Goal: Task Accomplishment & Management: Manage account settings

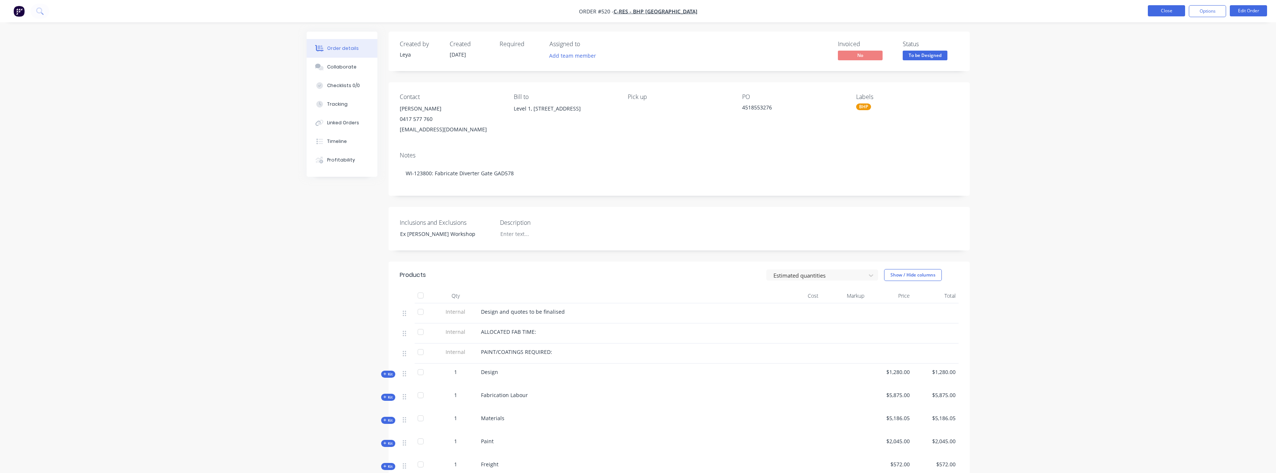
click at [1172, 13] on button "Close" at bounding box center [1166, 10] width 37 height 11
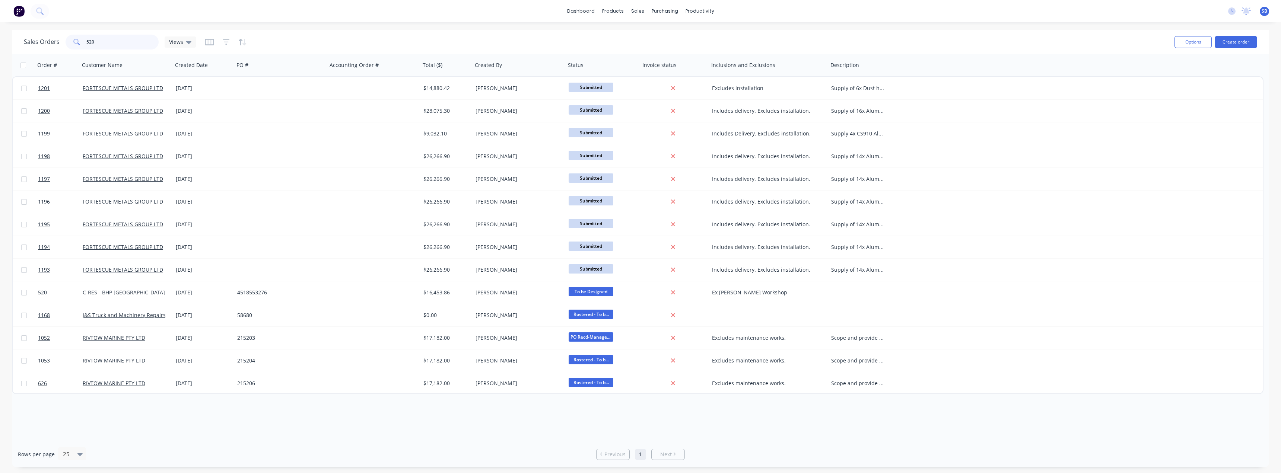
drag, startPoint x: 121, startPoint y: 44, endPoint x: 54, endPoint y: 41, distance: 66.7
click at [54, 41] on div "Sales Orders 520 Views" at bounding box center [110, 42] width 172 height 15
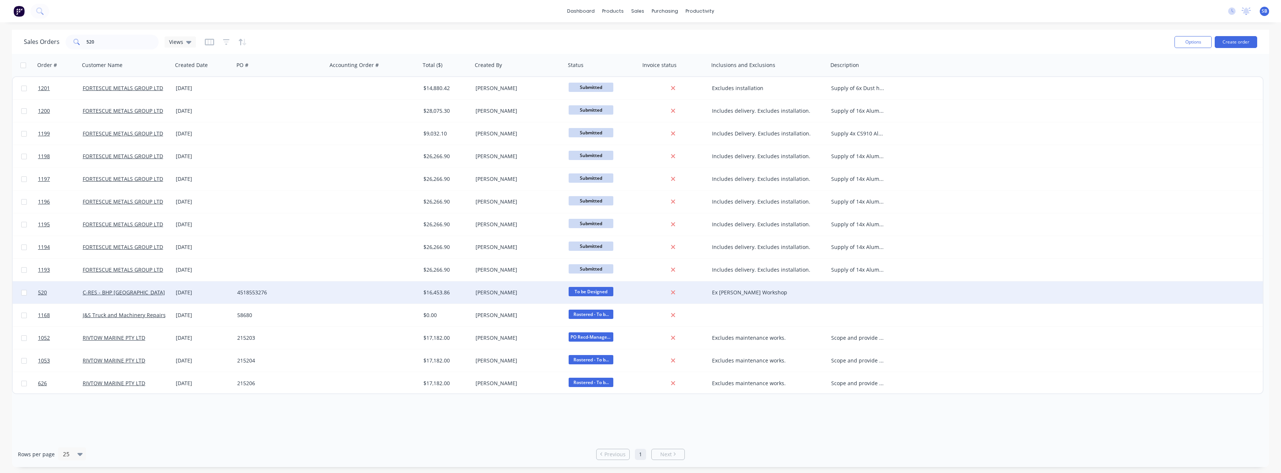
click at [189, 295] on div "[DATE]" at bounding box center [204, 292] width 56 height 7
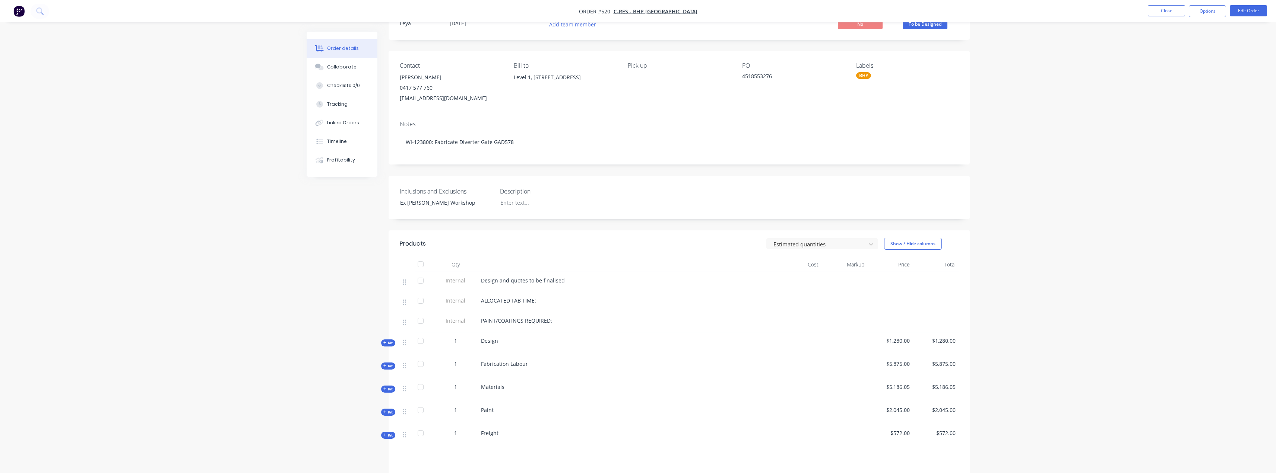
scroll to position [75, 0]
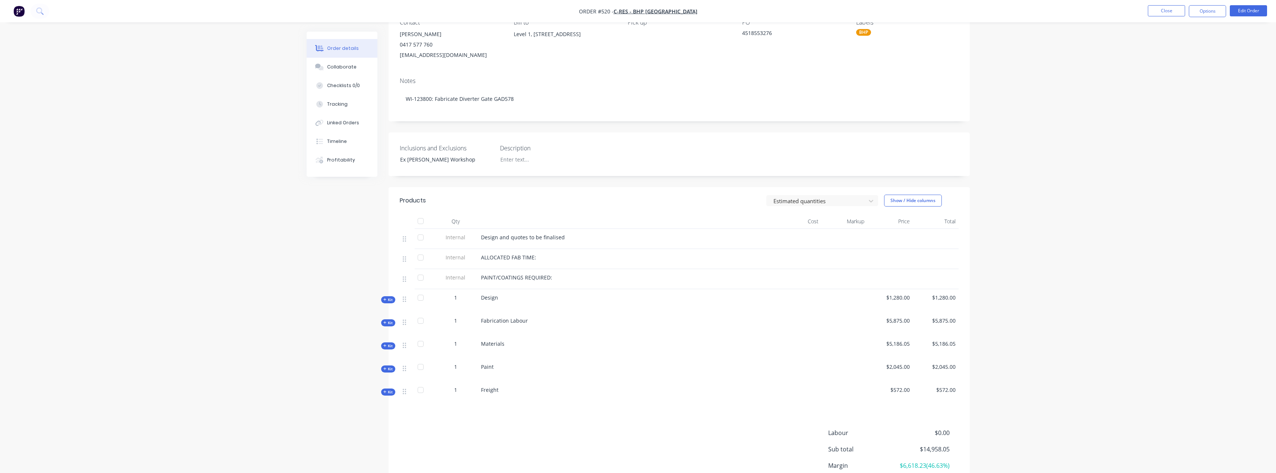
click at [390, 324] on span "Kit" at bounding box center [388, 323] width 10 height 6
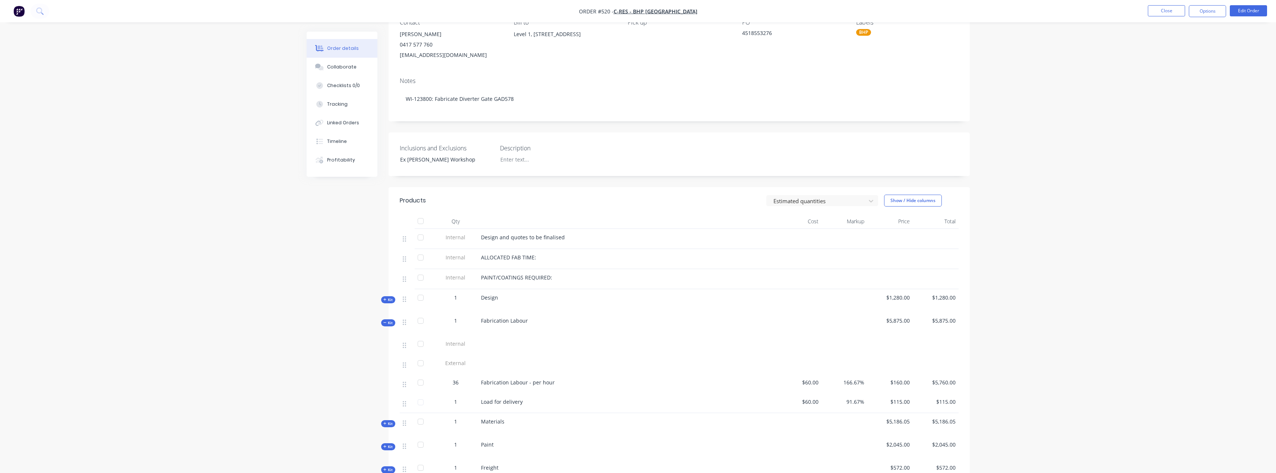
click at [390, 321] on span "Kit" at bounding box center [388, 323] width 10 height 6
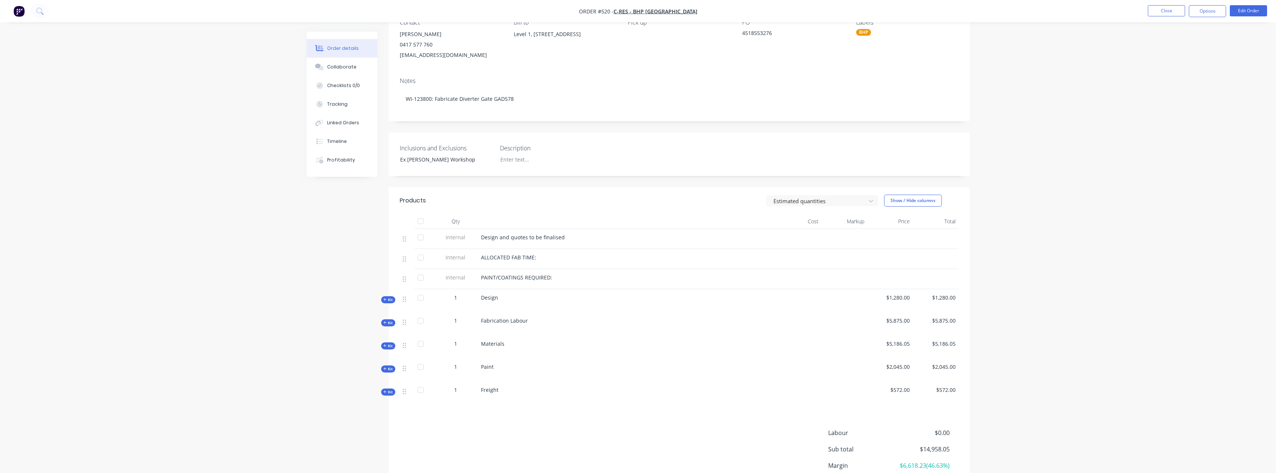
click at [385, 351] on div "Created by Leya Created [DATE] Required Assigned to Add team member Invoiced No…" at bounding box center [638, 247] width 663 height 580
click at [388, 350] on div "Created by Leya Created [DATE] Required Assigned to Add team member Invoiced No…" at bounding box center [638, 247] width 663 height 580
click at [388, 345] on span "Kit" at bounding box center [388, 346] width 10 height 6
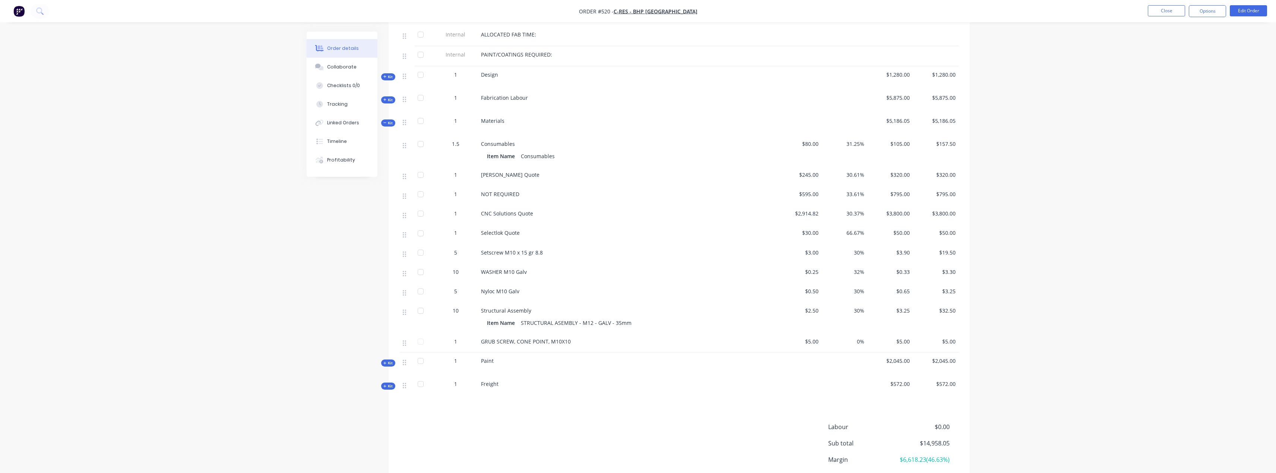
scroll to position [298, 0]
drag, startPoint x: 634, startPoint y: 323, endPoint x: 514, endPoint y: 325, distance: 120.0
click at [514, 325] on div "Item Name STRUCTURAL ASEMBLY - M12 - GALV - 35mm" at bounding box center [627, 322] width 280 height 11
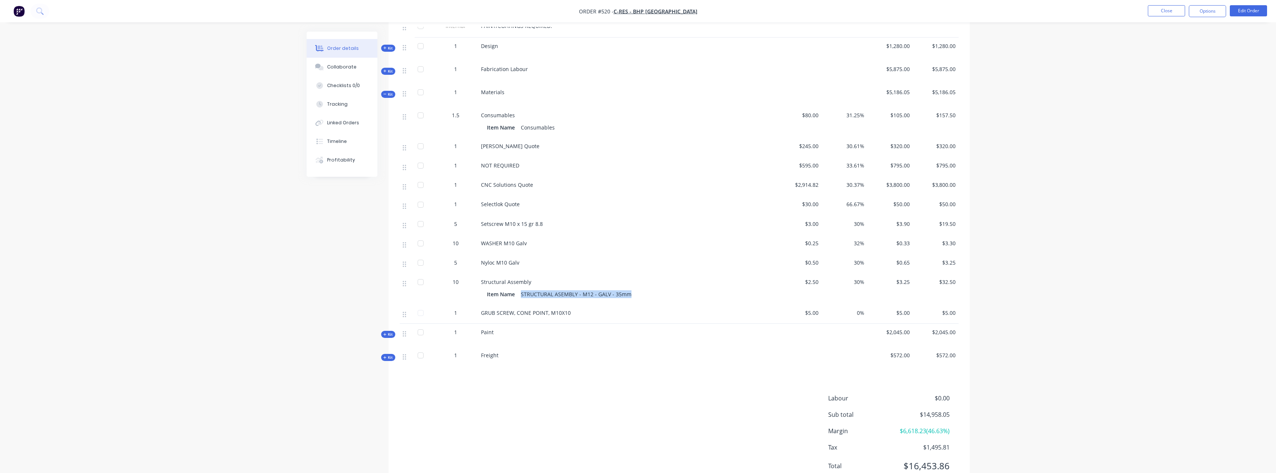
scroll to position [356, 0]
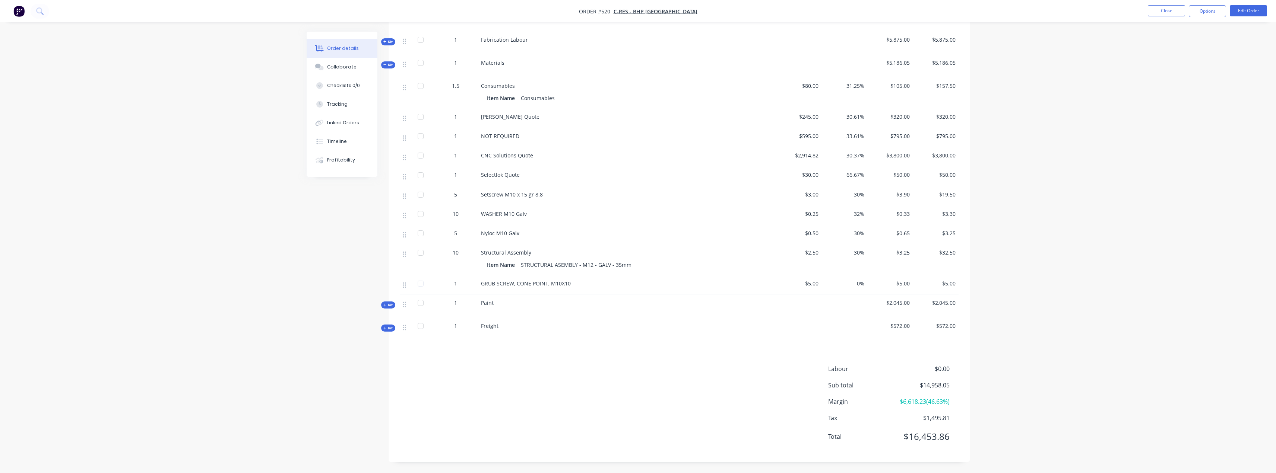
click at [453, 427] on div "Labour $0.00 Sub total $14,958.05 Margin $6,618.23 ( 46.63 %) Tax $1,495.81 Tot…" at bounding box center [679, 408] width 559 height 86
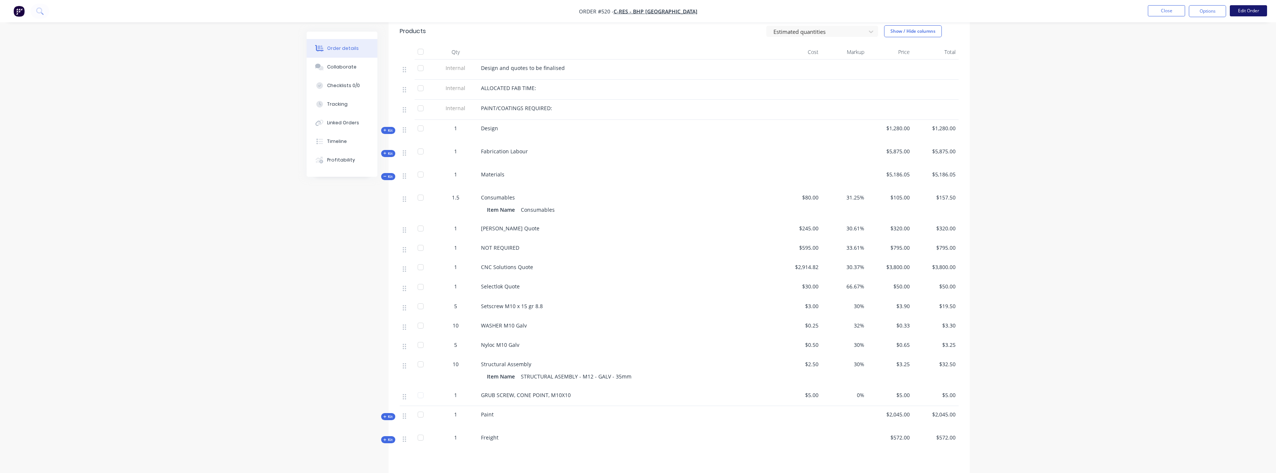
click at [1244, 10] on button "Edit Order" at bounding box center [1248, 10] width 37 height 11
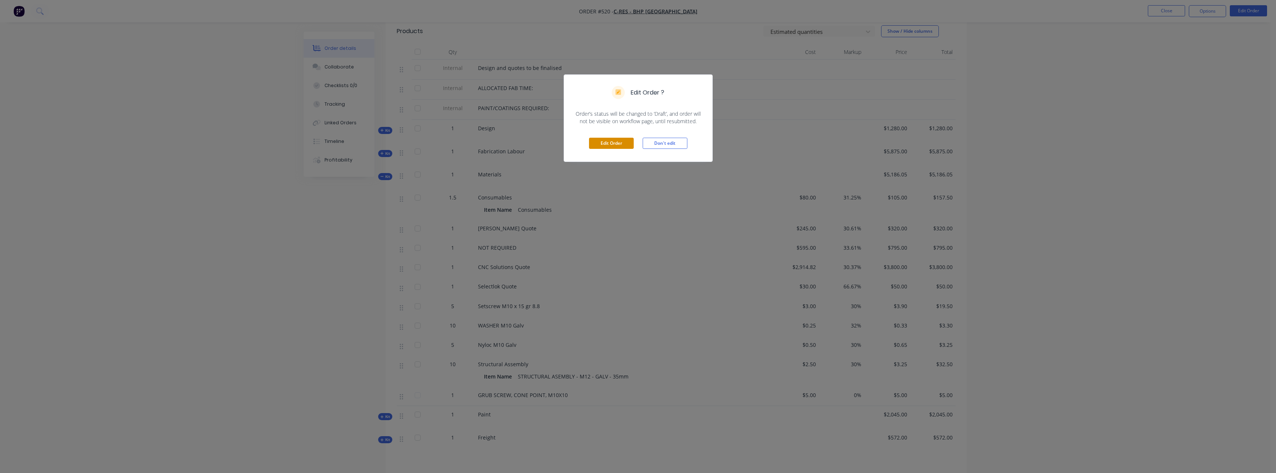
click at [611, 142] on button "Edit Order" at bounding box center [611, 143] width 45 height 11
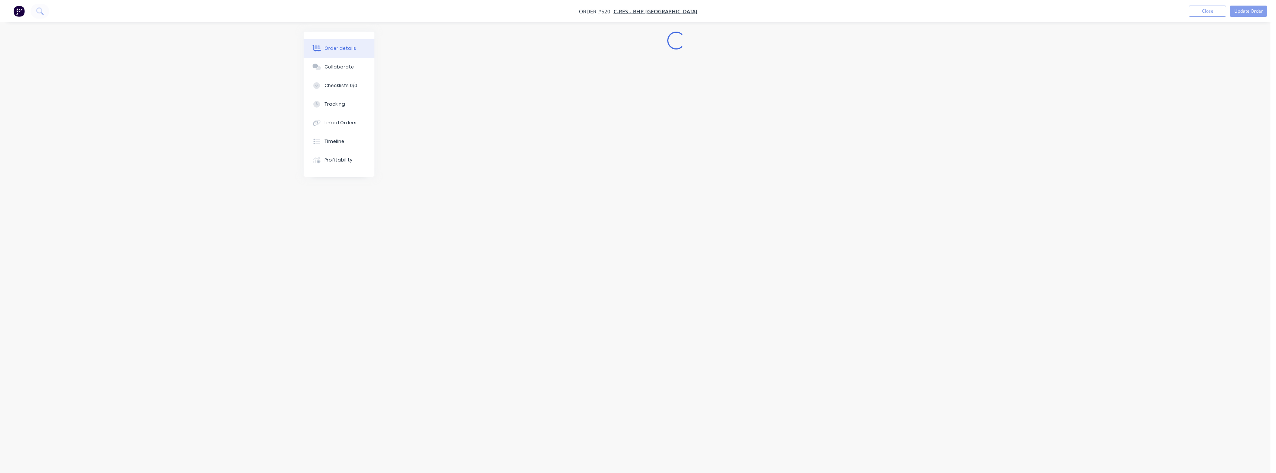
scroll to position [0, 0]
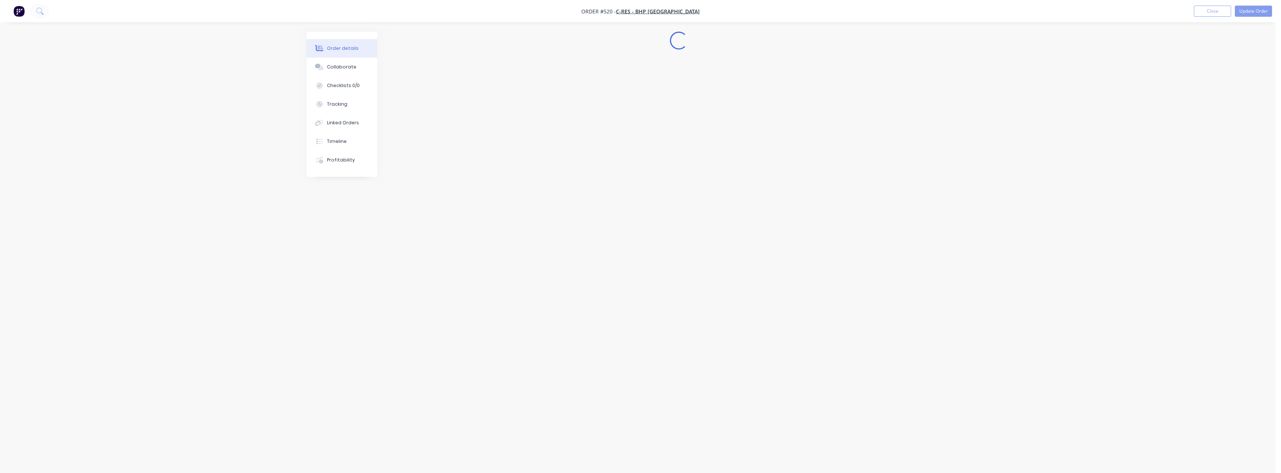
click at [611, 142] on div "Edit Order Don't edit" at bounding box center [641, 125] width 148 height 37
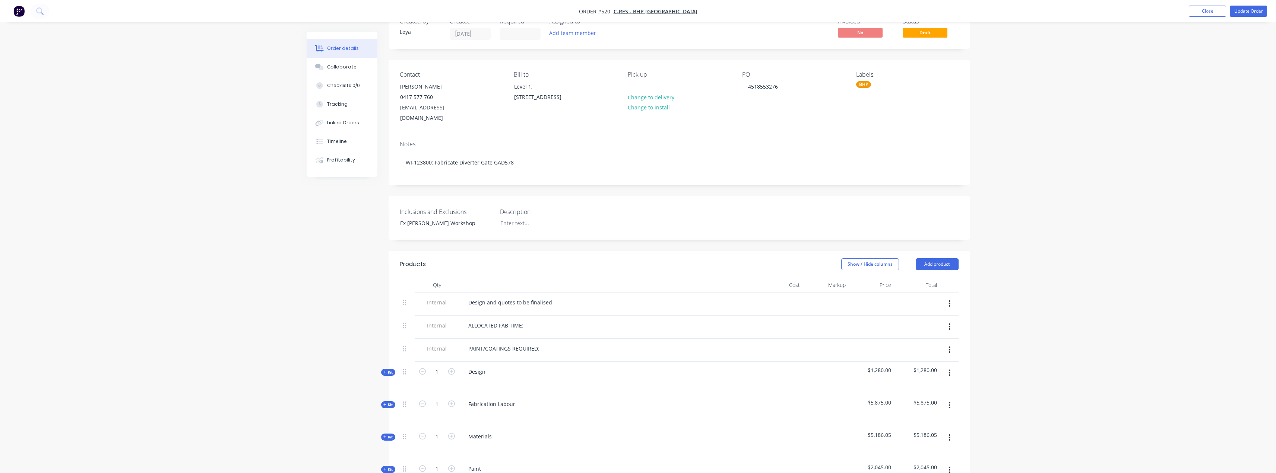
scroll to position [112, 0]
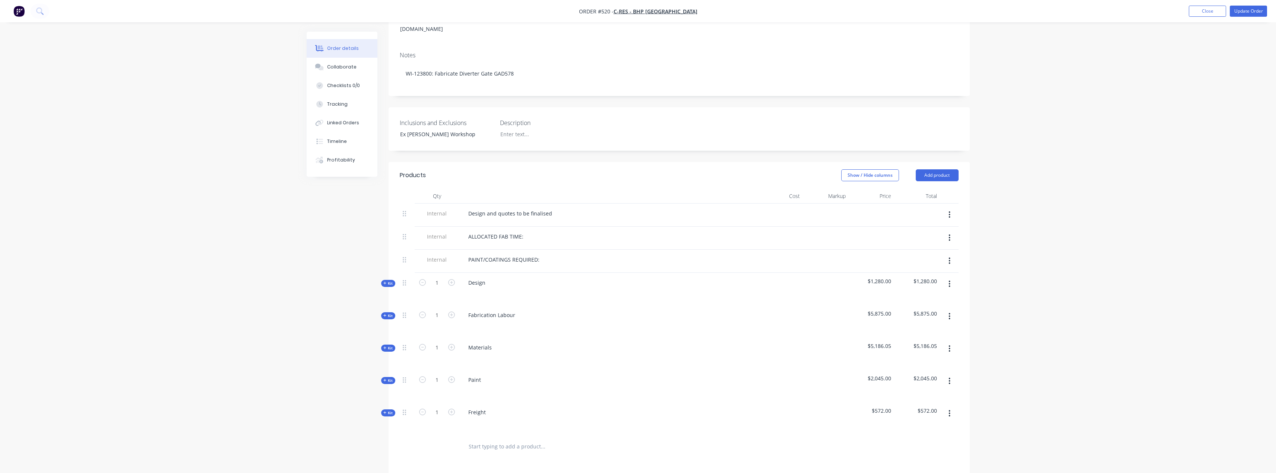
click at [386, 342] on div "Created by Leya Created [DATE] Required Assigned to Add team member Invoiced No…" at bounding box center [638, 284] width 663 height 729
click at [385, 347] on icon "button" at bounding box center [384, 348] width 3 height 3
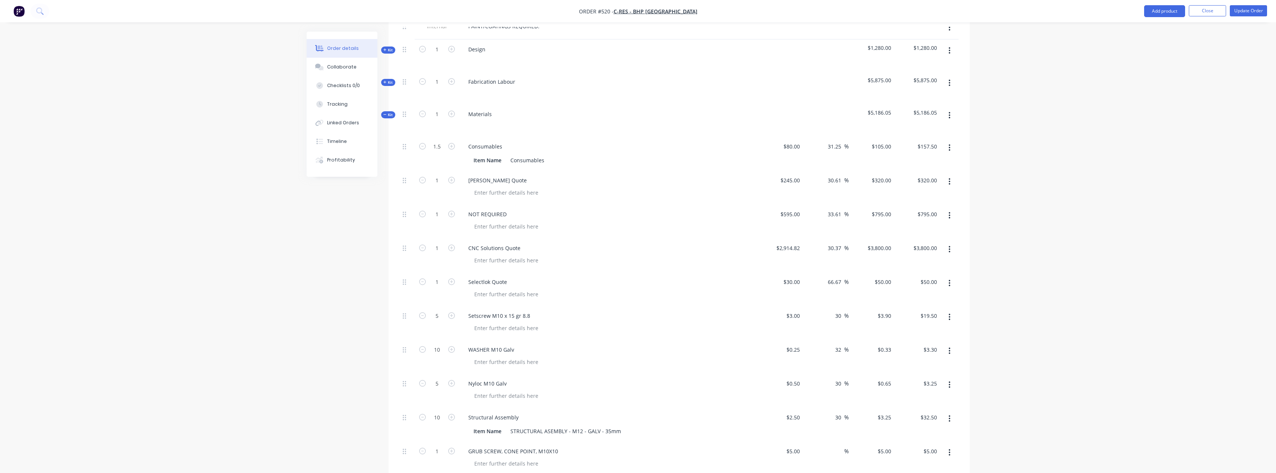
scroll to position [447, 0]
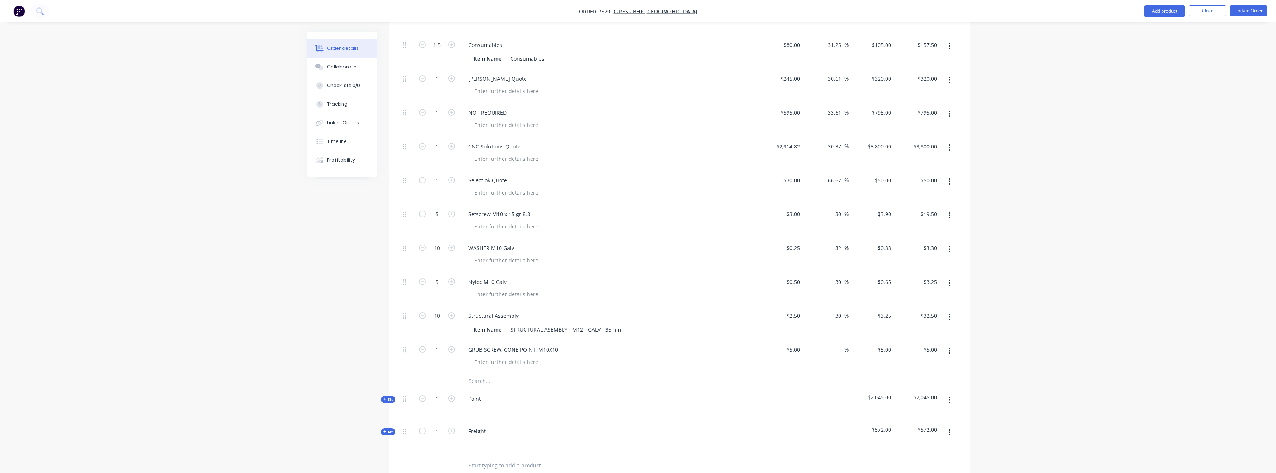
click at [500, 374] on input "text" at bounding box center [542, 381] width 149 height 15
type input "m"
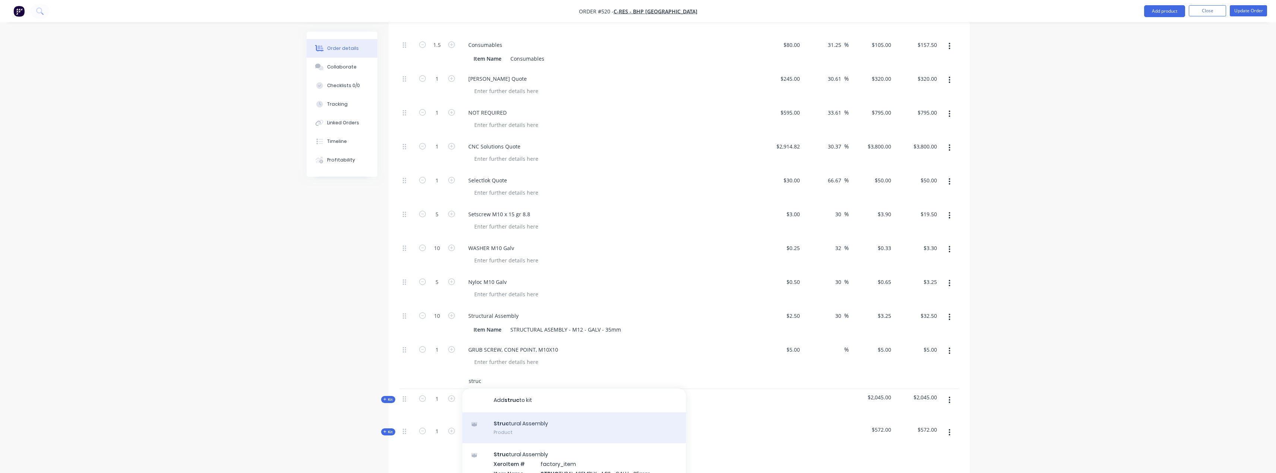
type input "struc"
click at [524, 419] on div "Struc tural Assembly Product" at bounding box center [574, 428] width 224 height 31
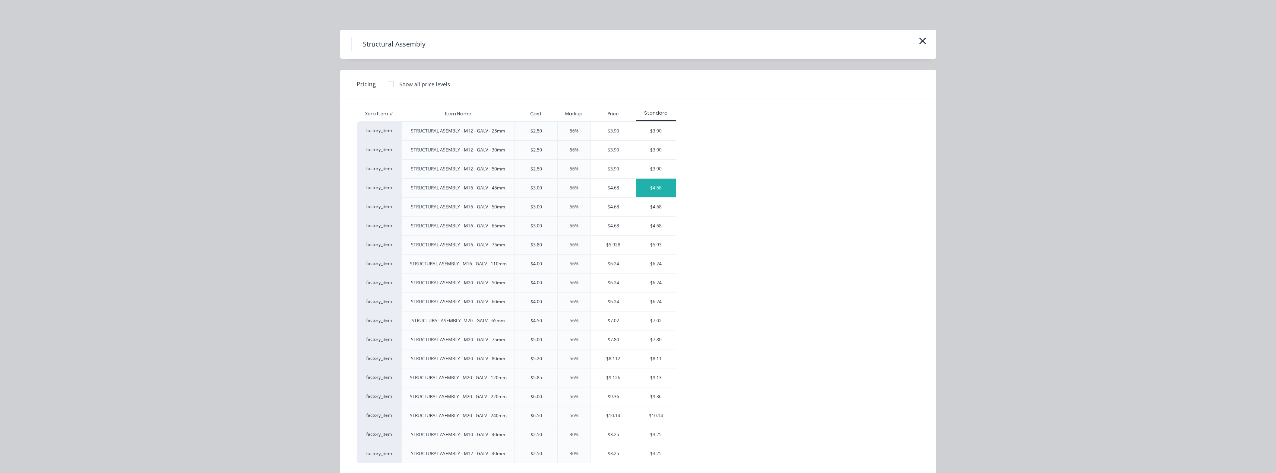
click at [665, 192] on div "$4.68" at bounding box center [656, 188] width 40 height 19
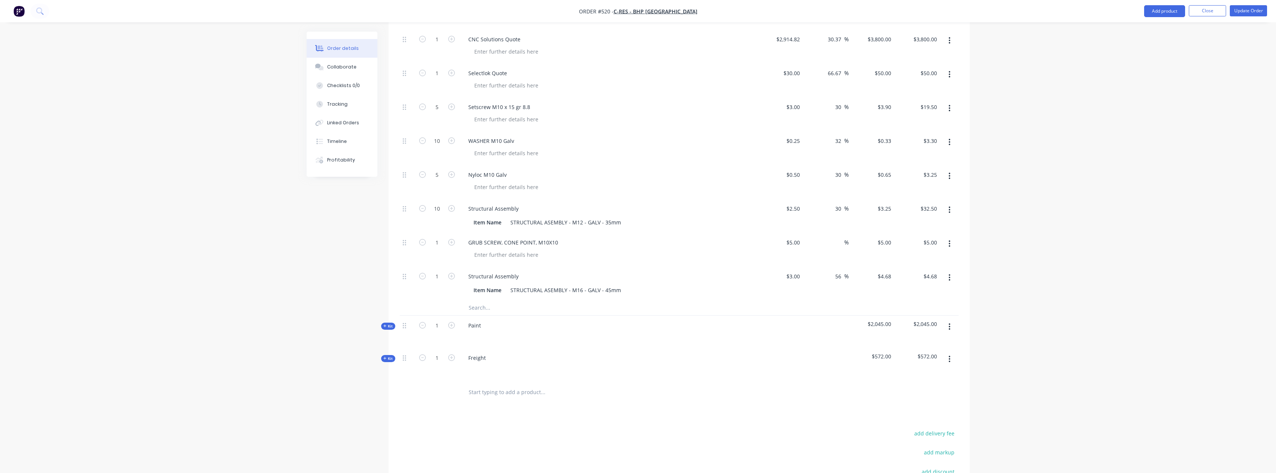
scroll to position [559, 0]
type input "8"
type input "$37.44"
click at [607, 262] on div "Structural Assembly Item Name STRUCTURAL ASEMBLY - M16 - GALV - 45mm" at bounding box center [608, 279] width 298 height 34
click at [950, 269] on icon "button" at bounding box center [949, 273] width 2 height 8
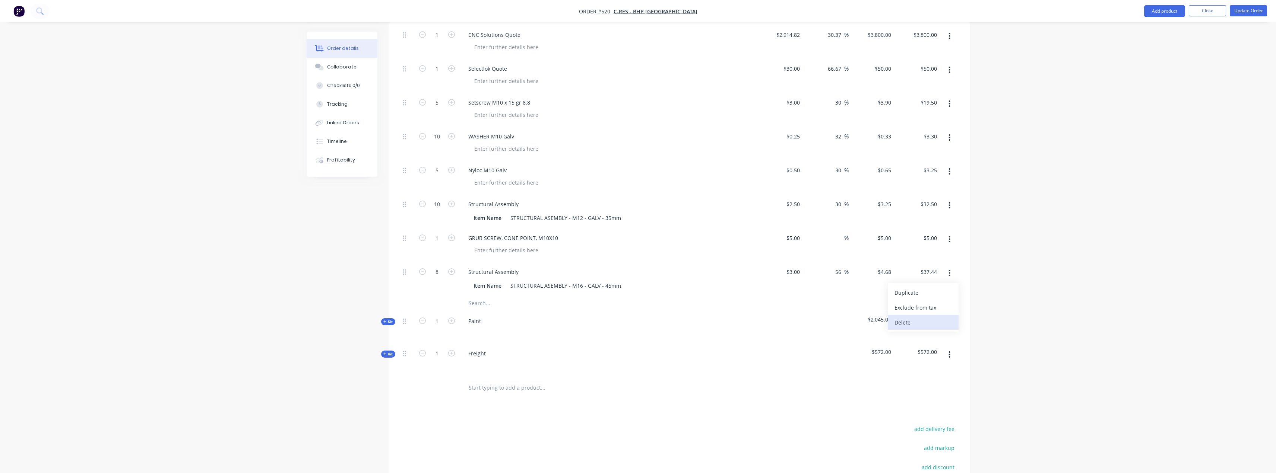
click at [907, 317] on div "Delete" at bounding box center [922, 322] width 57 height 11
click at [481, 262] on input "text" at bounding box center [542, 269] width 149 height 15
type input "m"
type input "STUD"
click at [496, 450] on div "add delivery fee add markup add discount Labour $0.00 Sub total $14,958.05 Marg…" at bounding box center [679, 462] width 559 height 144
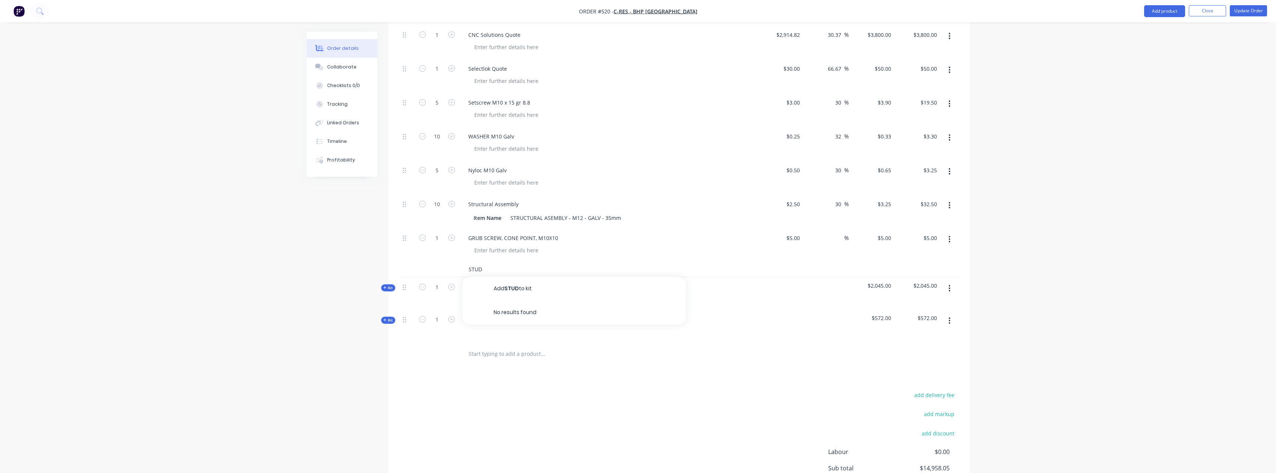
drag, startPoint x: 508, startPoint y: 260, endPoint x: 444, endPoint y: 256, distance: 64.2
click at [444, 262] on div "STUD Add STUD to kit No results found" at bounding box center [679, 269] width 559 height 15
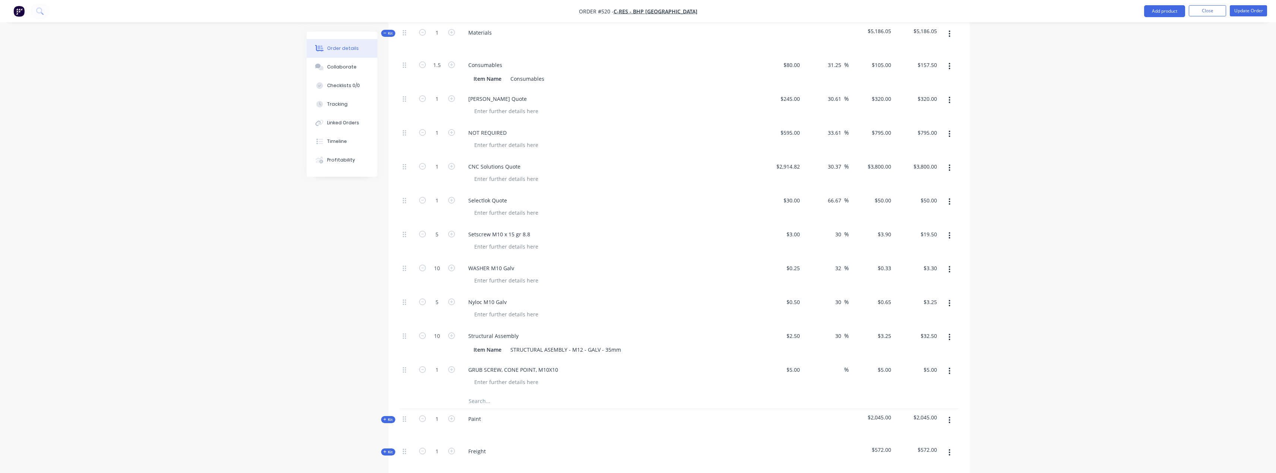
scroll to position [410, 0]
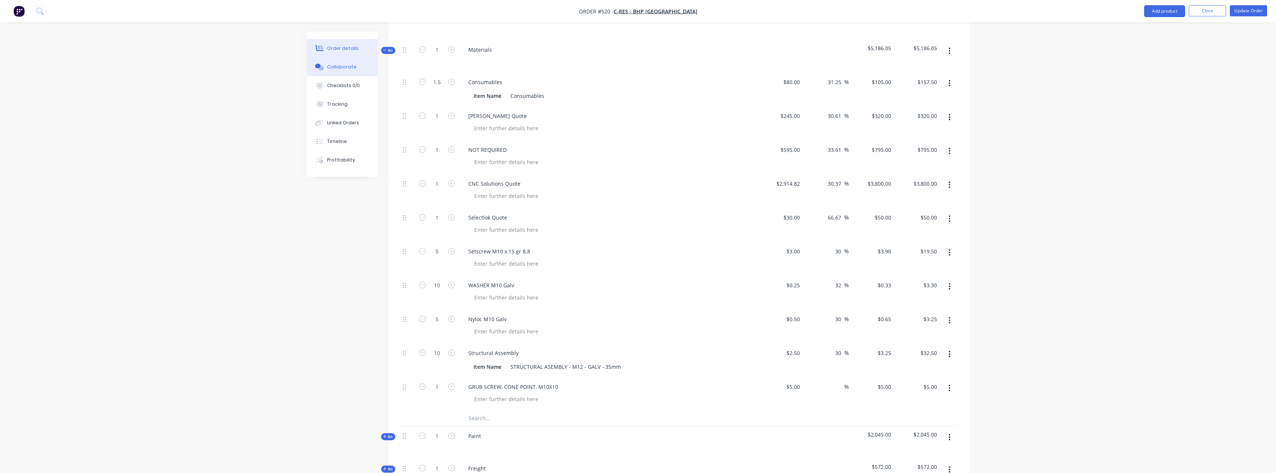
click at [341, 65] on div "Collaborate" at bounding box center [341, 67] width 29 height 7
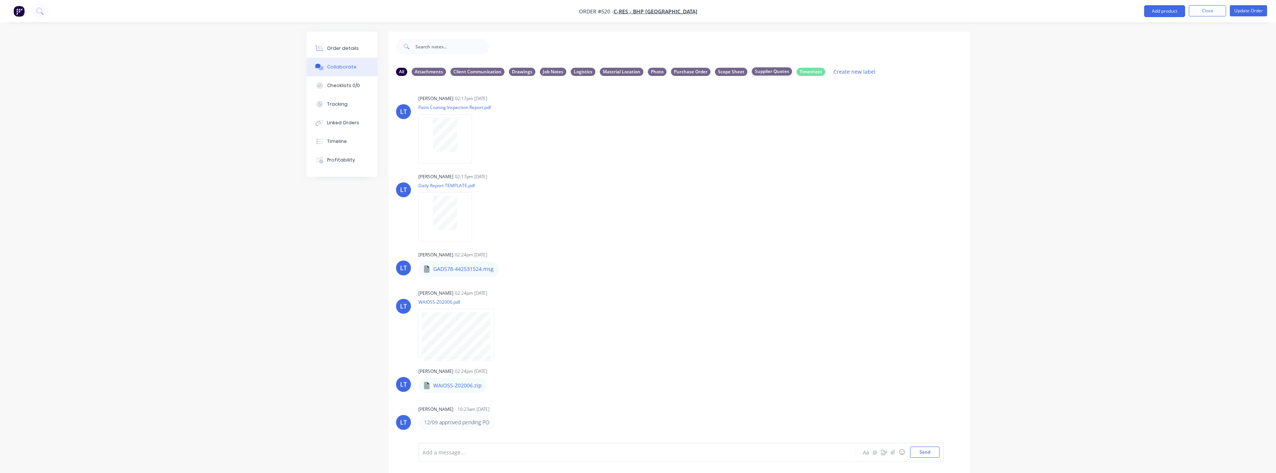
click at [768, 74] on div "Supplier Quotes" at bounding box center [772, 71] width 40 height 8
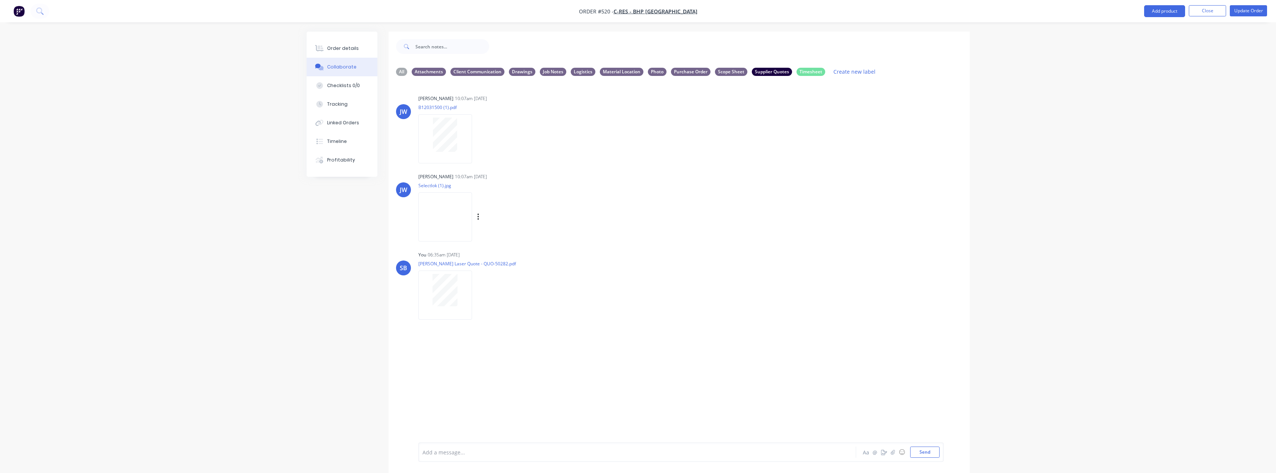
click at [457, 230] on img at bounding box center [445, 217] width 54 height 49
click at [429, 115] on div at bounding box center [445, 138] width 54 height 49
click at [362, 41] on button "Order details" at bounding box center [342, 48] width 71 height 19
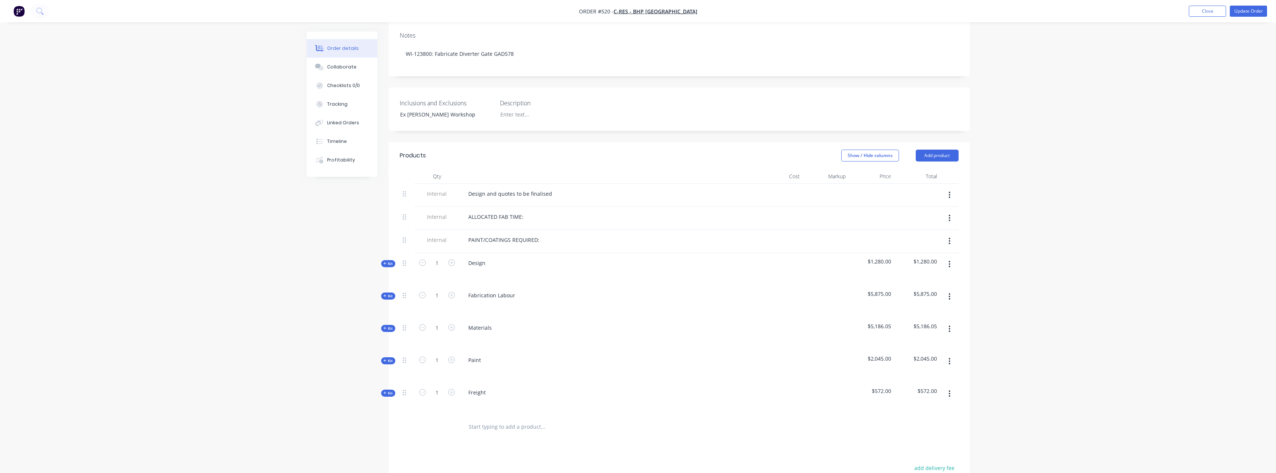
scroll to position [224, 0]
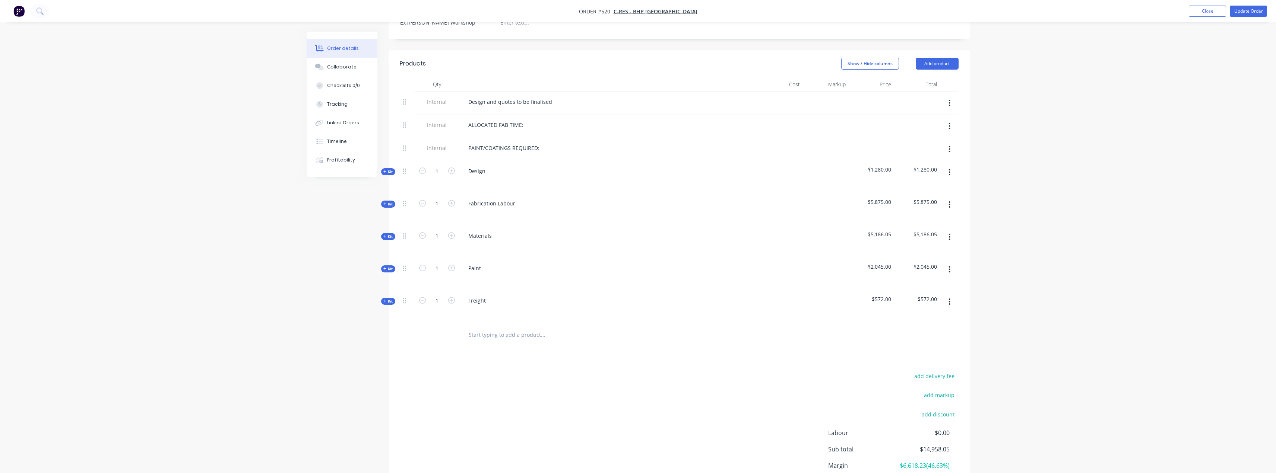
click at [392, 234] on span "Kit" at bounding box center [388, 237] width 10 height 6
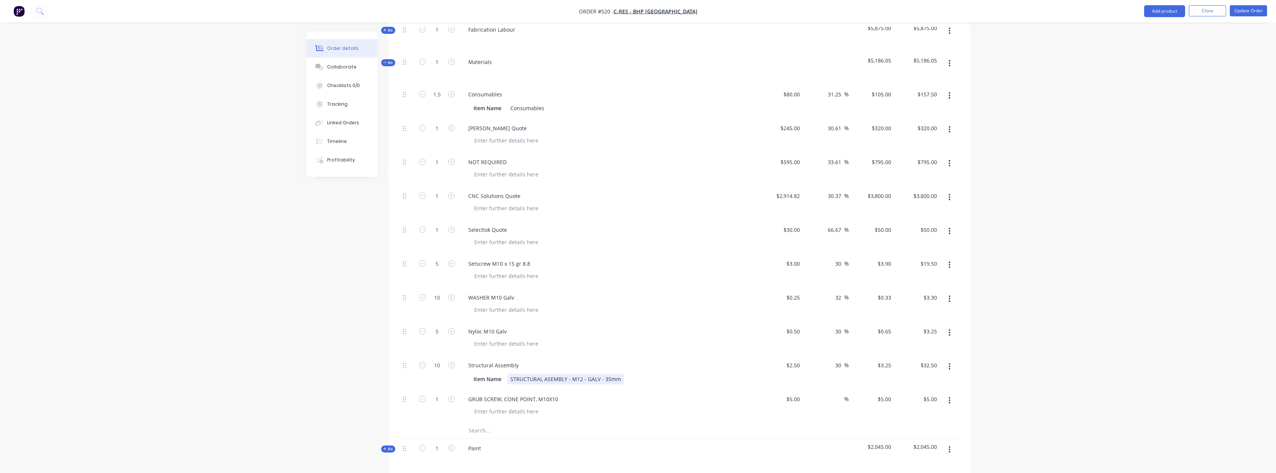
scroll to position [410, 0]
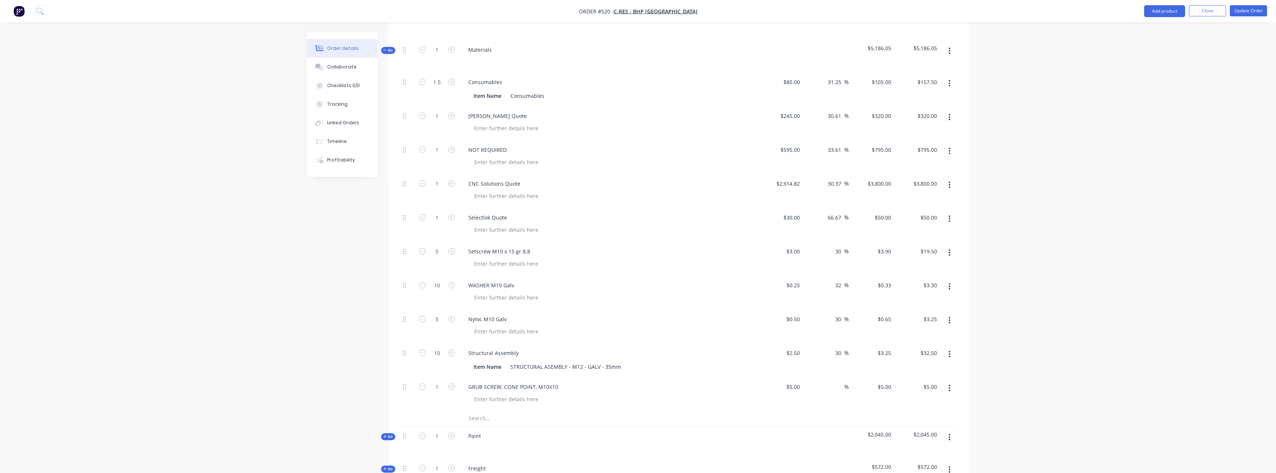
click at [250, 318] on div "Order details Collaborate Checklists 0/0 Tracking Linked Orders Timeline Profit…" at bounding box center [638, 147] width 1276 height 1115
click at [248, 230] on div "Order details Collaborate Checklists 0/0 Tracking Linked Orders Timeline Profit…" at bounding box center [638, 147] width 1276 height 1115
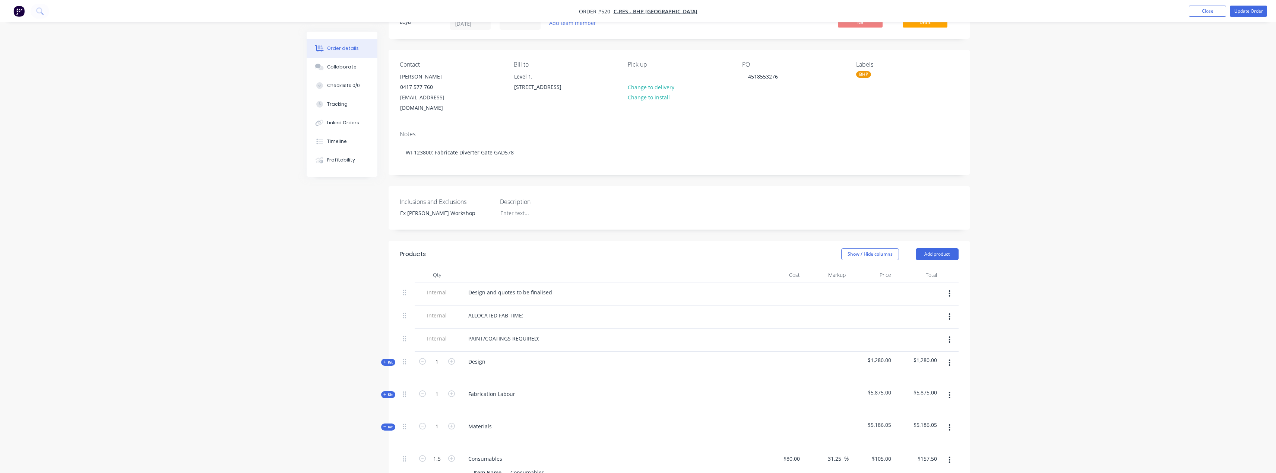
scroll to position [0, 0]
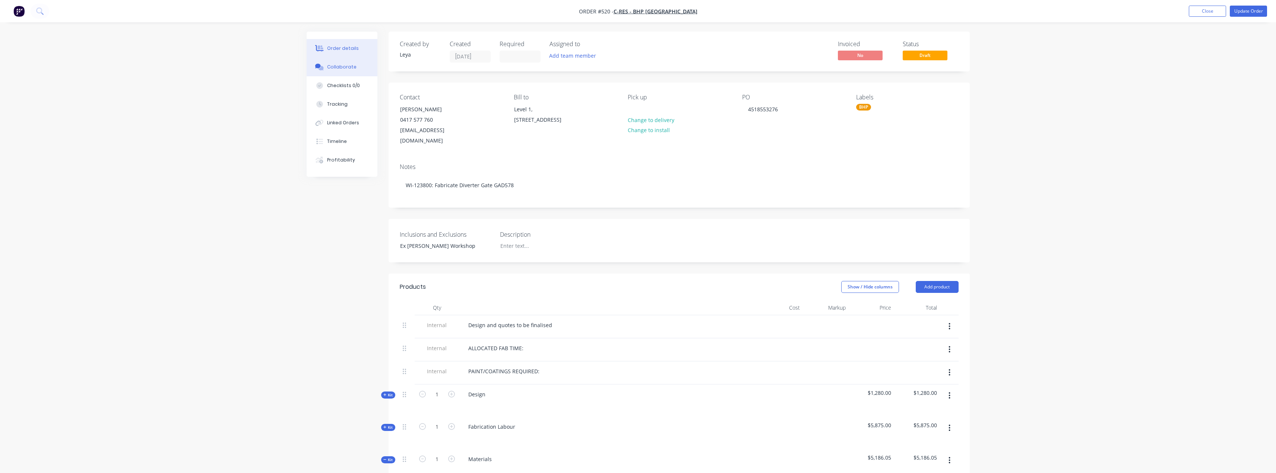
click at [336, 66] on div "Collaborate" at bounding box center [341, 67] width 29 height 7
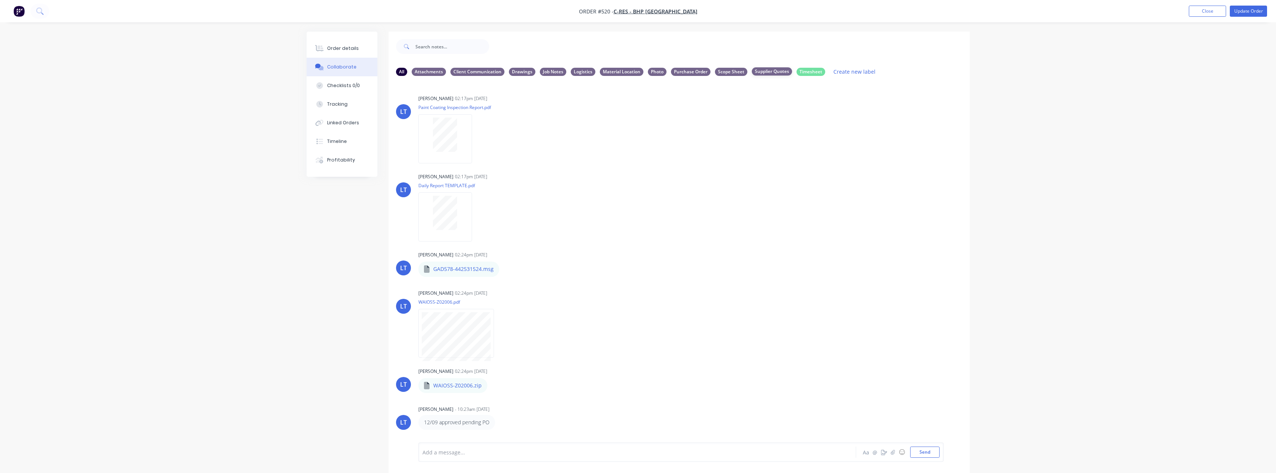
click at [777, 72] on div "Supplier Quotes" at bounding box center [772, 71] width 40 height 8
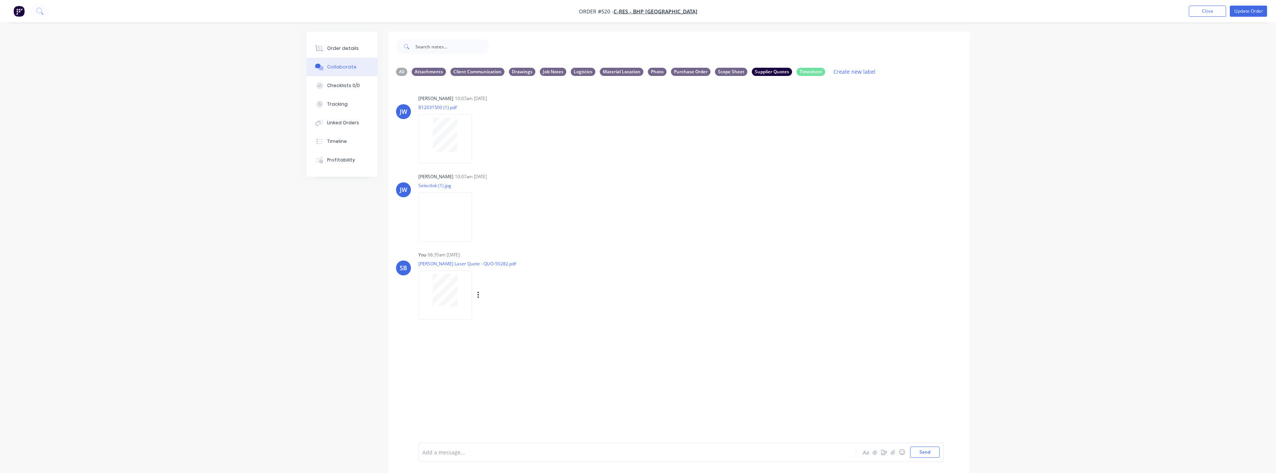
click at [475, 296] on div "Labels Download Delete" at bounding box center [517, 295] width 84 height 11
click at [478, 297] on icon "button" at bounding box center [478, 295] width 2 height 9
click at [516, 313] on button "Download" at bounding box center [527, 315] width 84 height 17
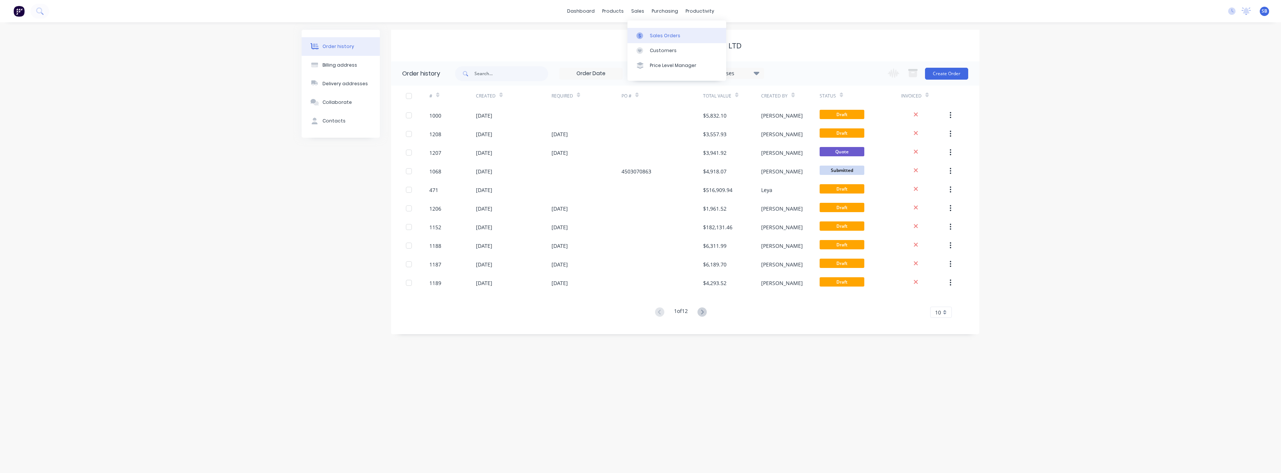
click at [667, 35] on div "Sales Orders" at bounding box center [665, 35] width 31 height 7
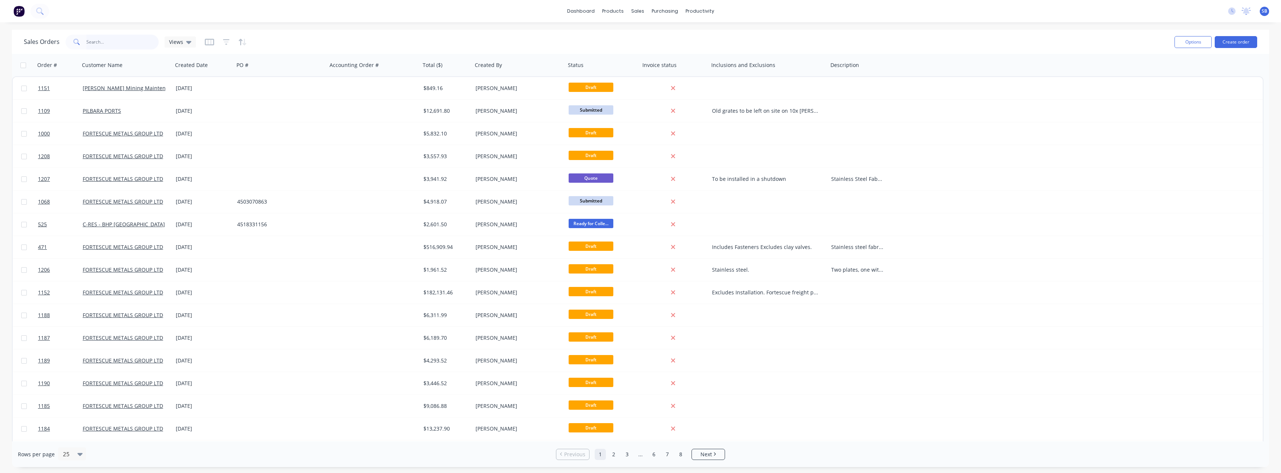
click at [107, 44] on input "text" at bounding box center [122, 42] width 73 height 15
type input "438"
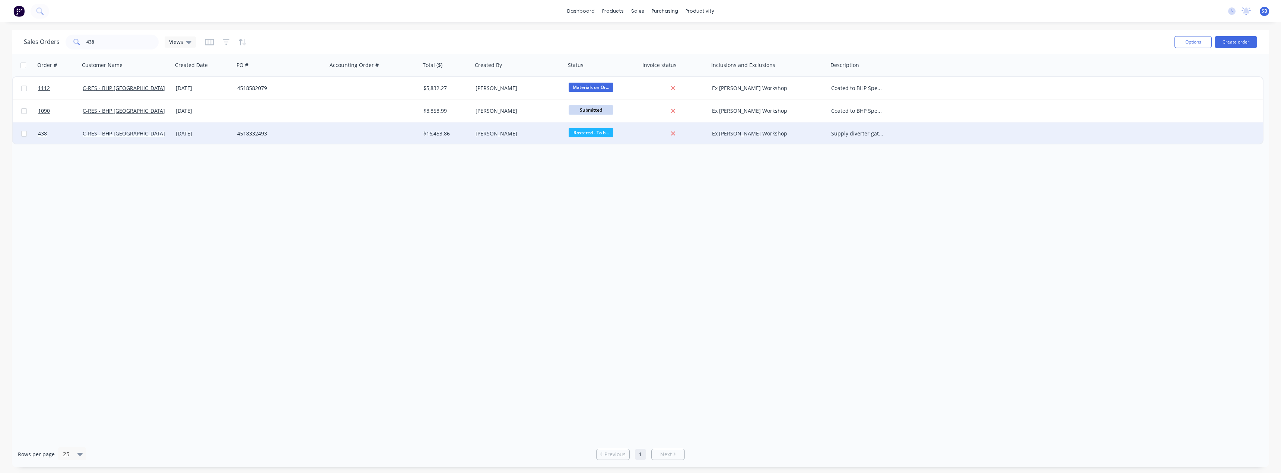
click at [197, 132] on div "[DATE]" at bounding box center [204, 133] width 56 height 7
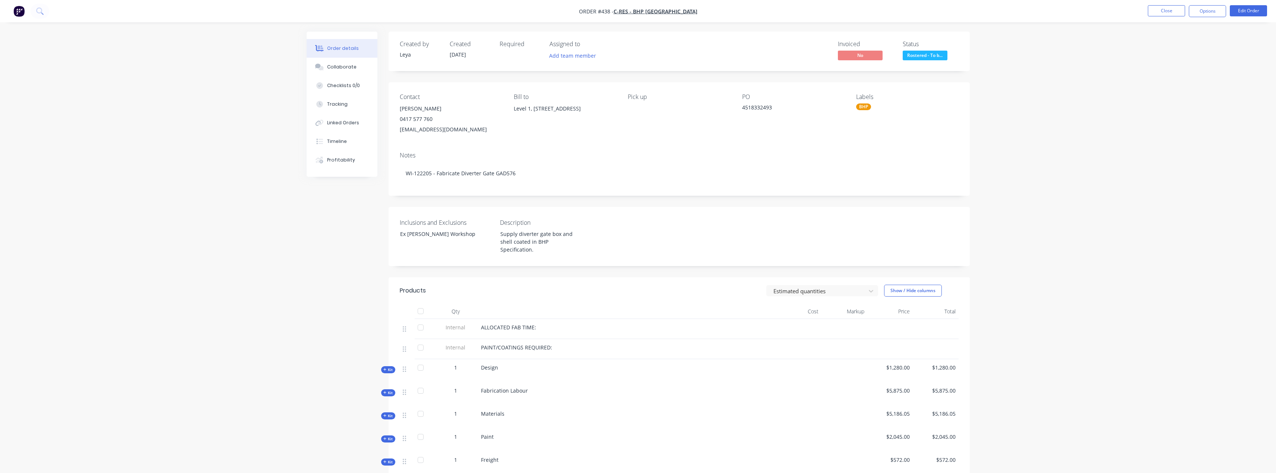
click at [391, 413] on span "Kit" at bounding box center [388, 416] width 10 height 6
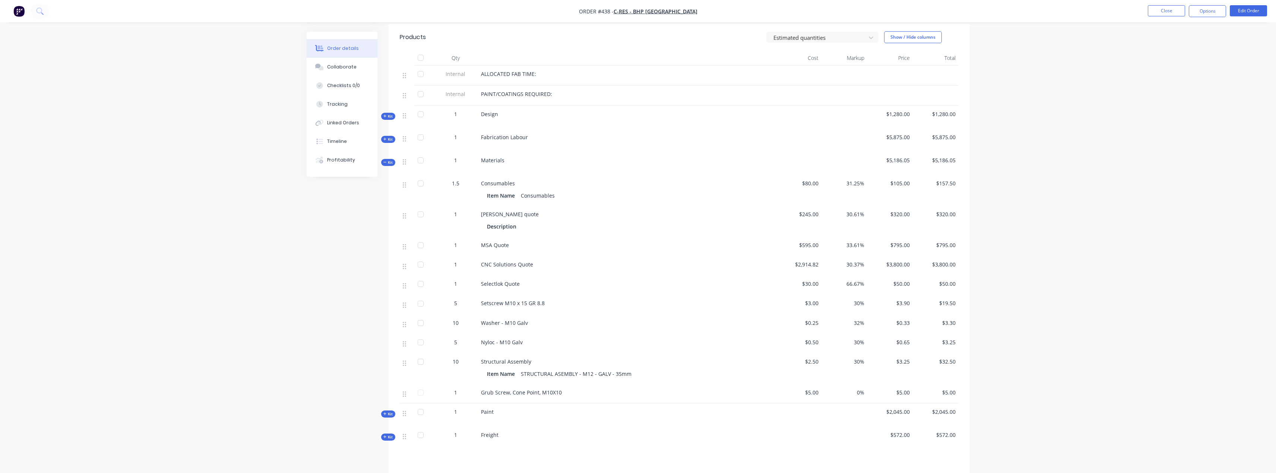
scroll to position [261, 0]
